Goal: Find specific page/section: Find specific page/section

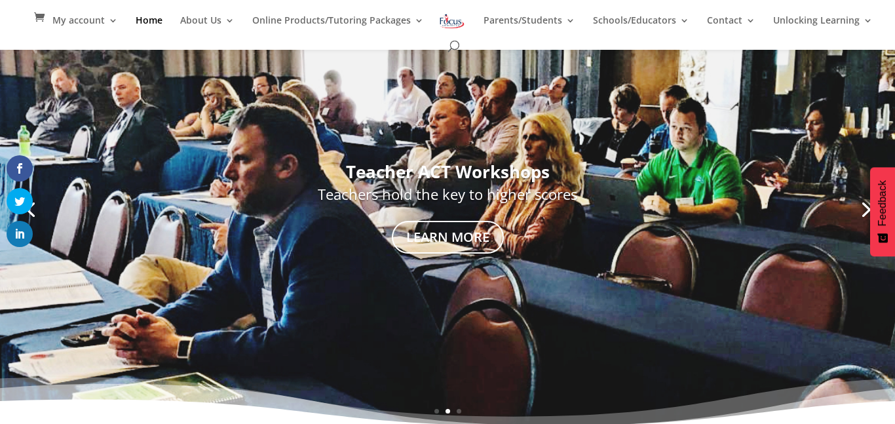
scroll to position [324, 0]
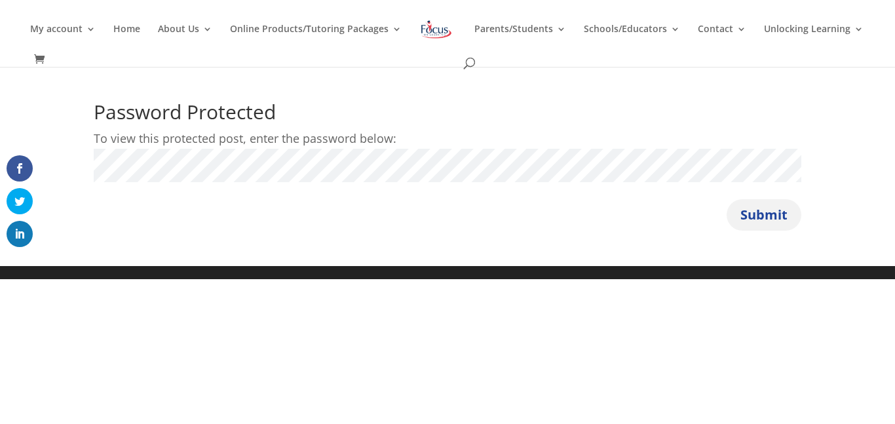
click at [765, 220] on button "Submit" at bounding box center [764, 214] width 75 height 31
click at [757, 223] on button "Submit" at bounding box center [764, 214] width 75 height 31
click at [766, 229] on button "Submit" at bounding box center [764, 214] width 75 height 31
